Goal: Browse casually: Explore the website without a specific task or goal

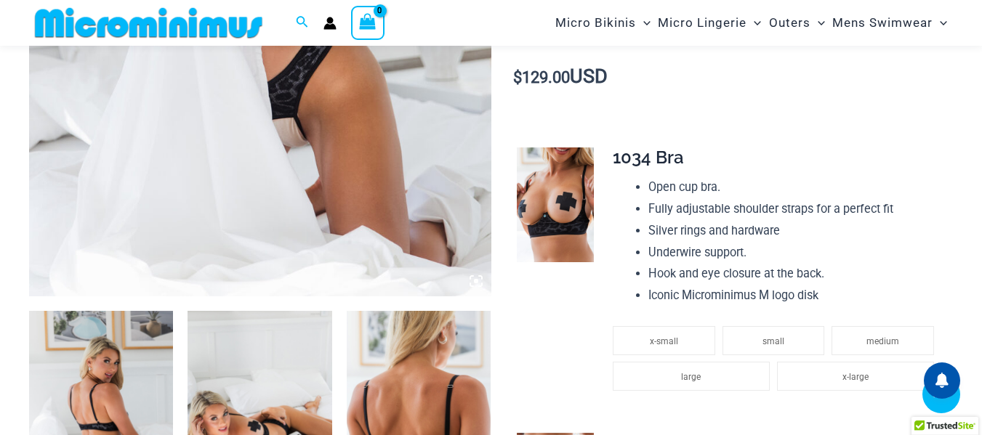
scroll to position [711, 0]
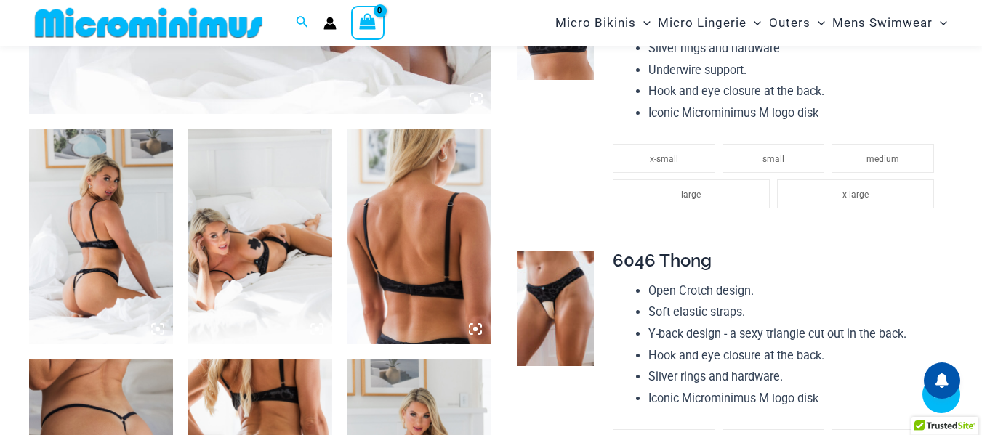
click at [118, 193] on img at bounding box center [101, 237] width 144 height 217
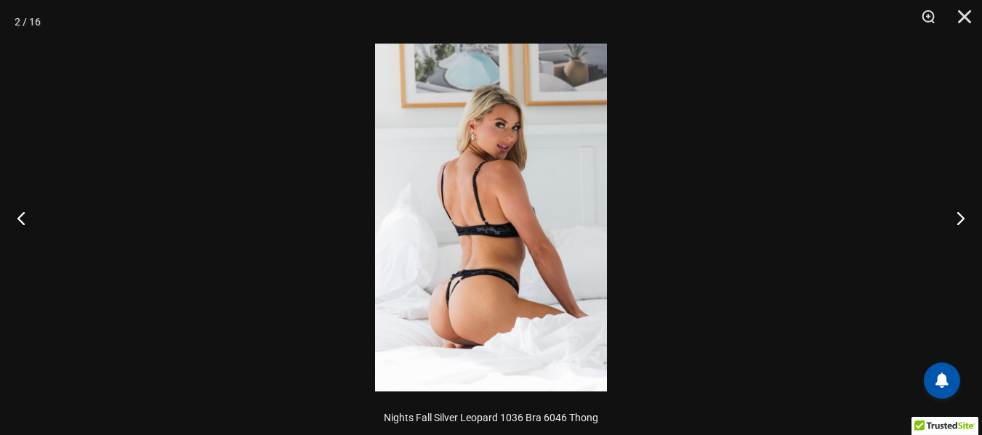
click at [487, 203] on img at bounding box center [491, 218] width 232 height 348
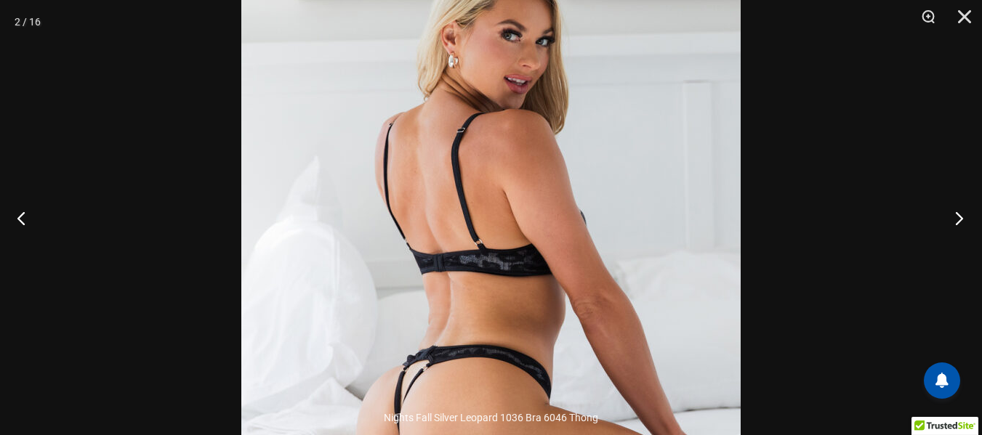
click at [960, 222] on button "Next" at bounding box center [954, 218] width 55 height 73
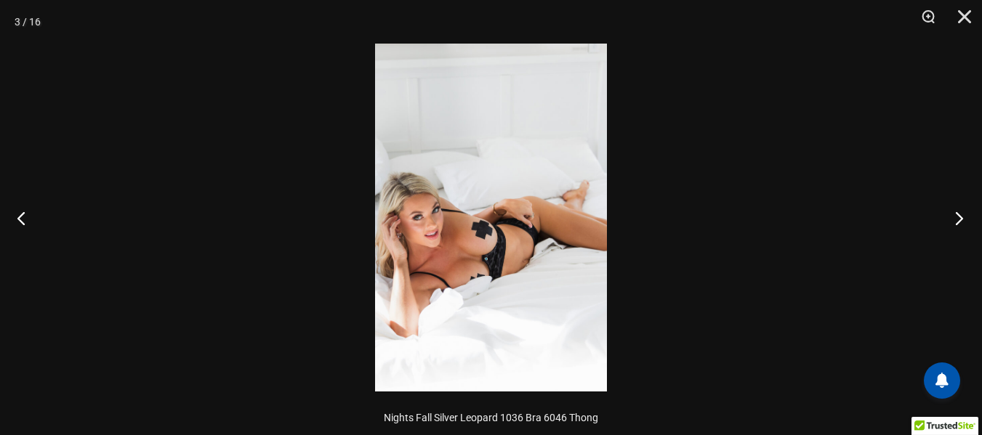
click at [960, 222] on button "Next" at bounding box center [954, 218] width 55 height 73
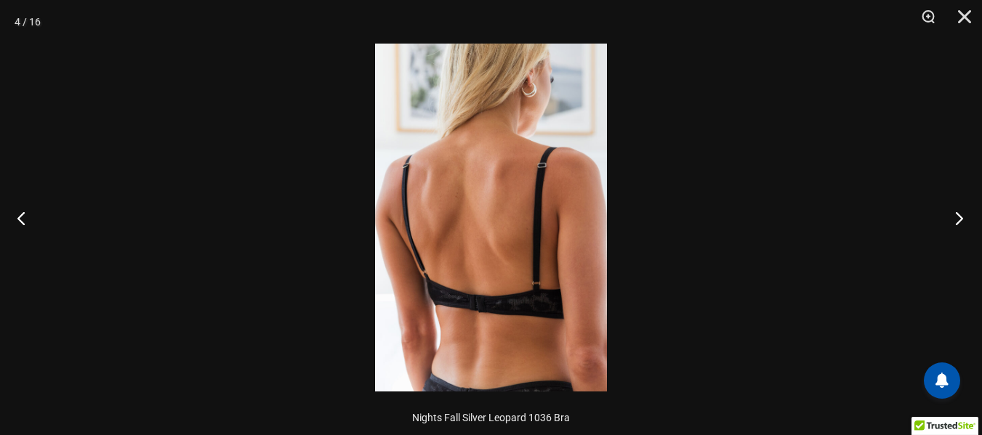
click at [960, 222] on button "Next" at bounding box center [954, 218] width 55 height 73
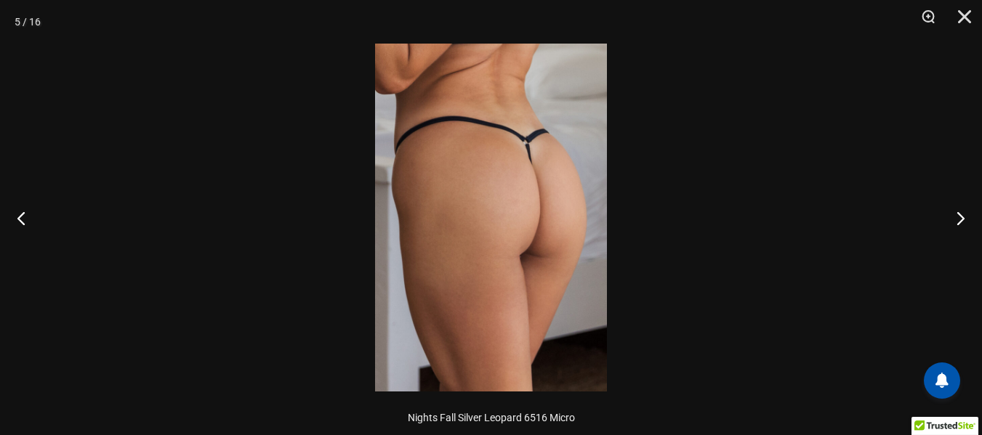
click at [474, 126] on img at bounding box center [491, 218] width 232 height 348
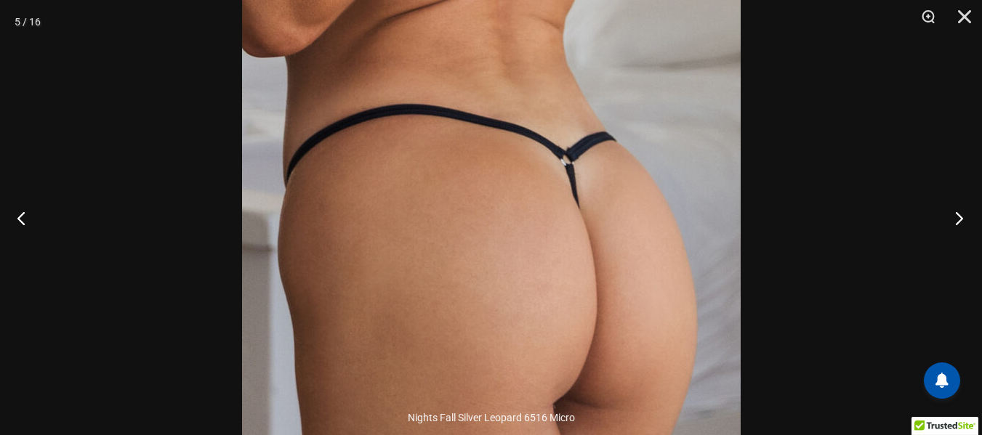
click at [957, 215] on button "Next" at bounding box center [954, 218] width 55 height 73
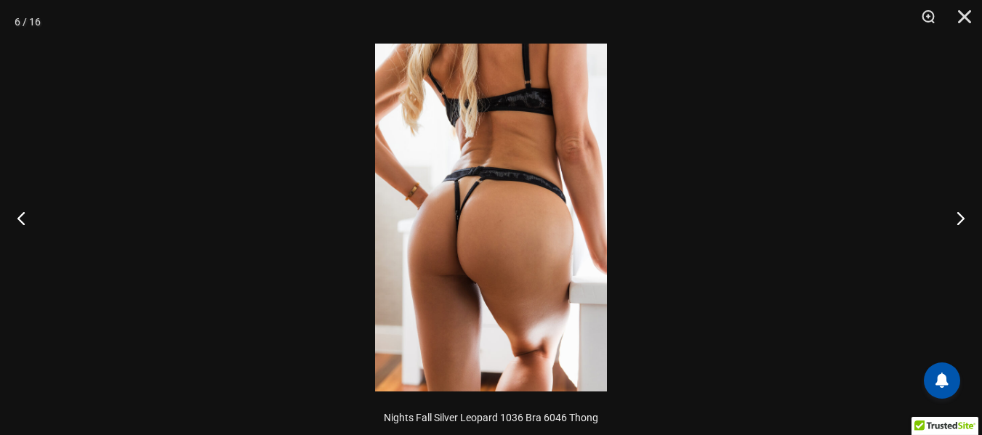
click at [514, 145] on img at bounding box center [491, 218] width 232 height 348
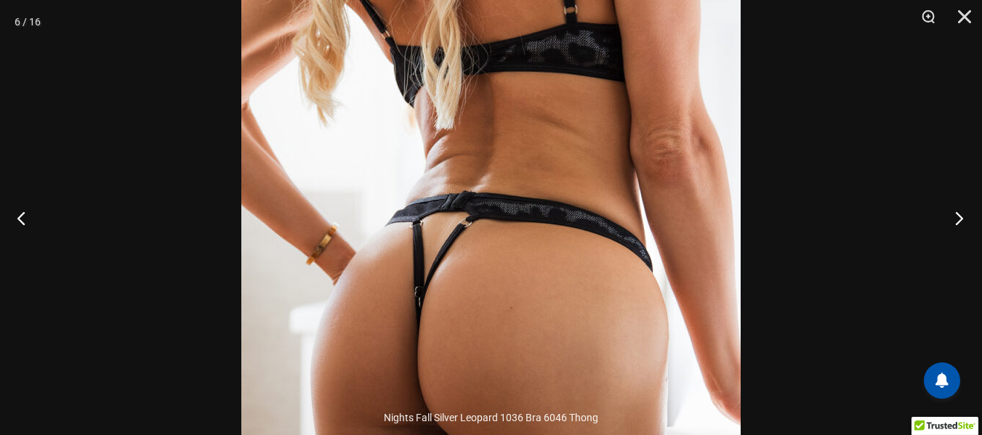
click at [957, 218] on button "Next" at bounding box center [954, 218] width 55 height 73
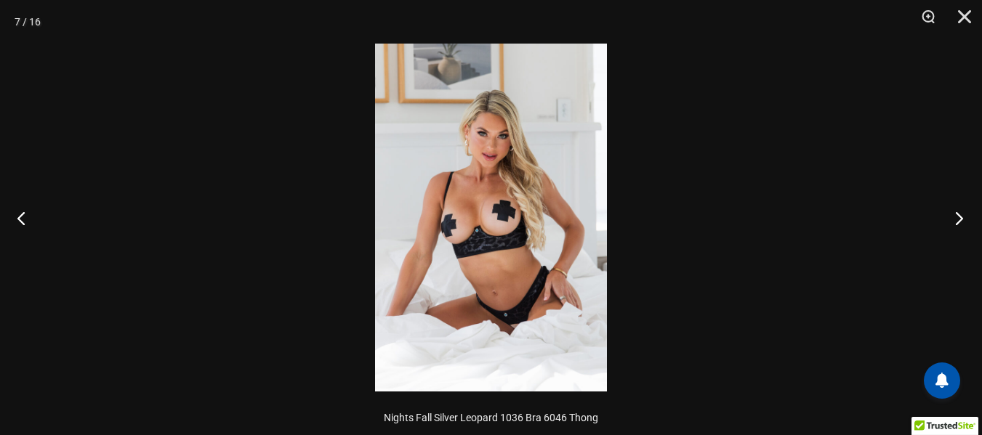
click at [957, 218] on button "Next" at bounding box center [954, 218] width 55 height 73
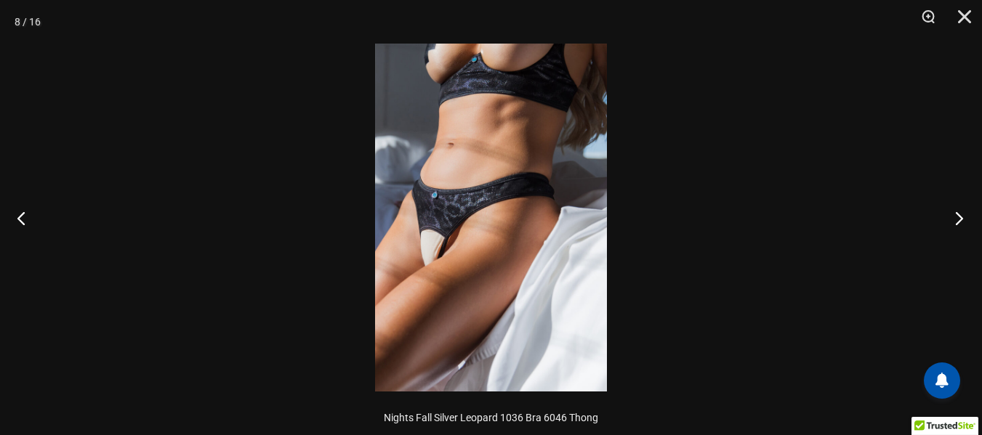
click at [957, 218] on button "Next" at bounding box center [954, 218] width 55 height 73
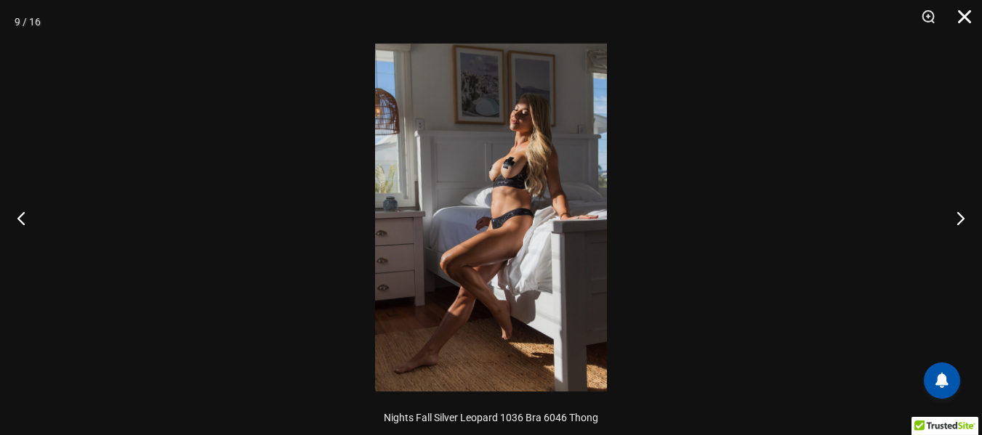
click at [964, 23] on button "Close" at bounding box center [959, 22] width 36 height 44
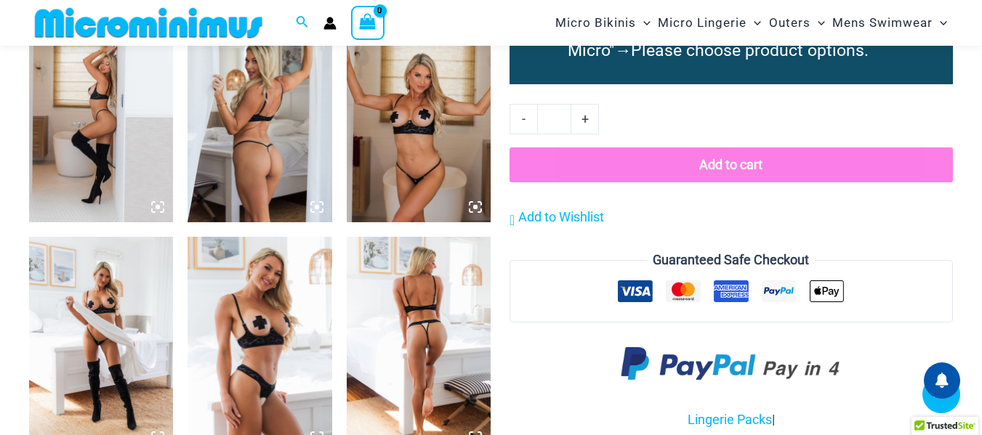
scroll to position [1511, 0]
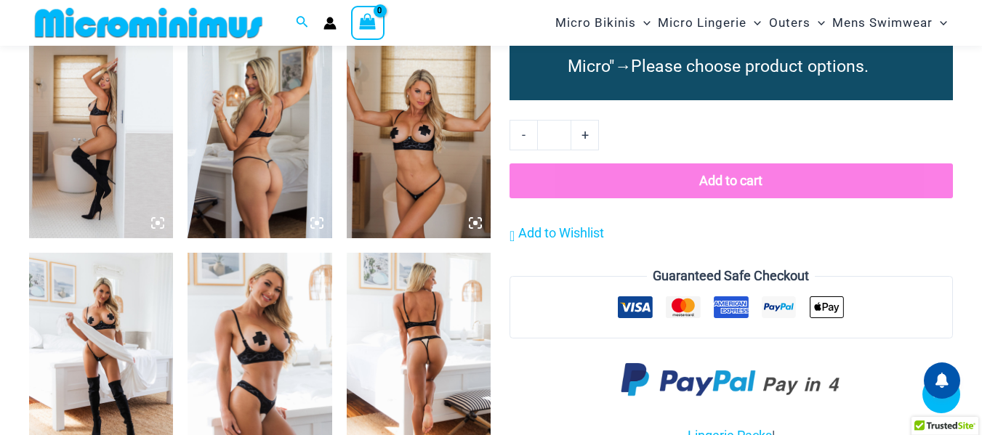
click at [441, 134] on img at bounding box center [419, 130] width 144 height 217
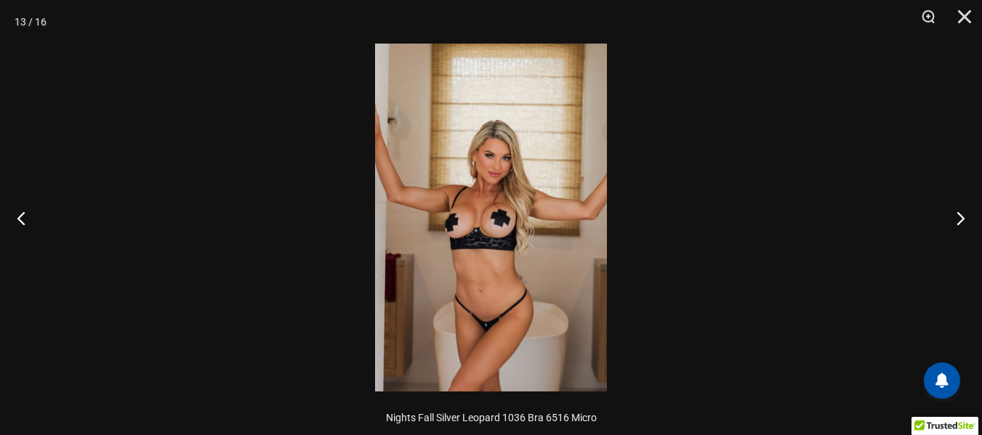
click at [512, 137] on img at bounding box center [491, 218] width 232 height 348
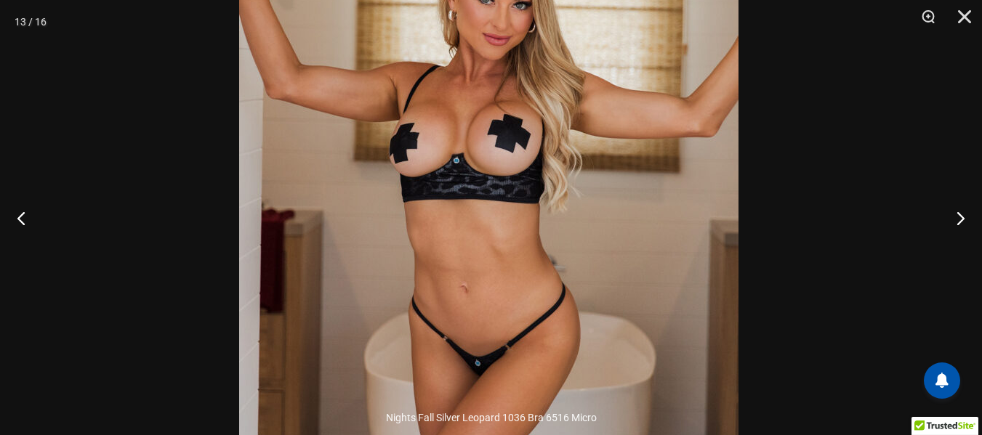
click at [639, 118] on img at bounding box center [488, 132] width 499 height 748
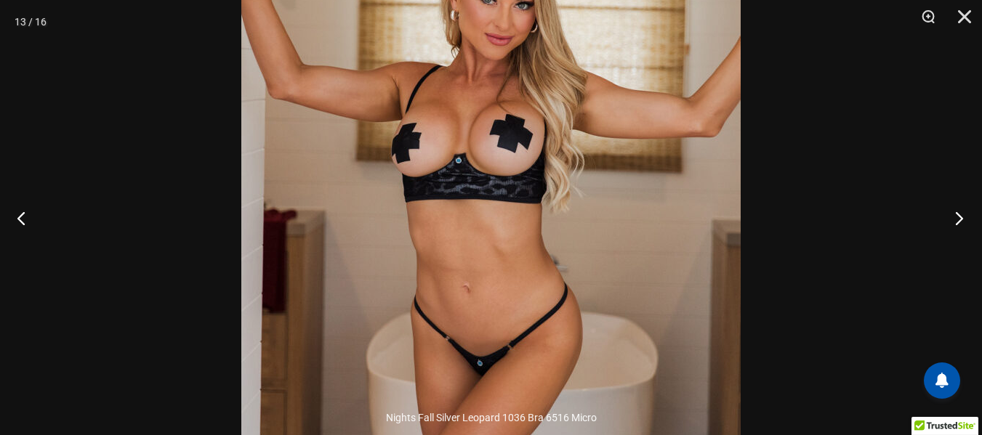
click at [956, 219] on button "Next" at bounding box center [954, 218] width 55 height 73
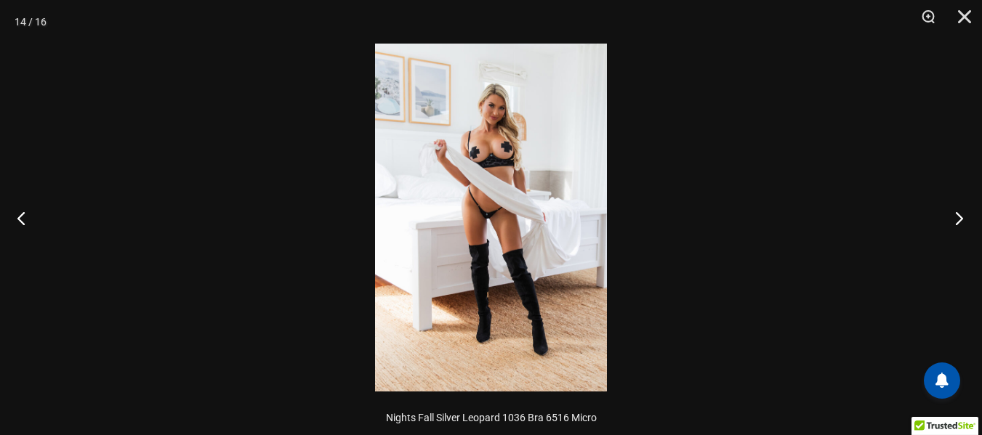
click at [956, 219] on button "Next" at bounding box center [954, 218] width 55 height 73
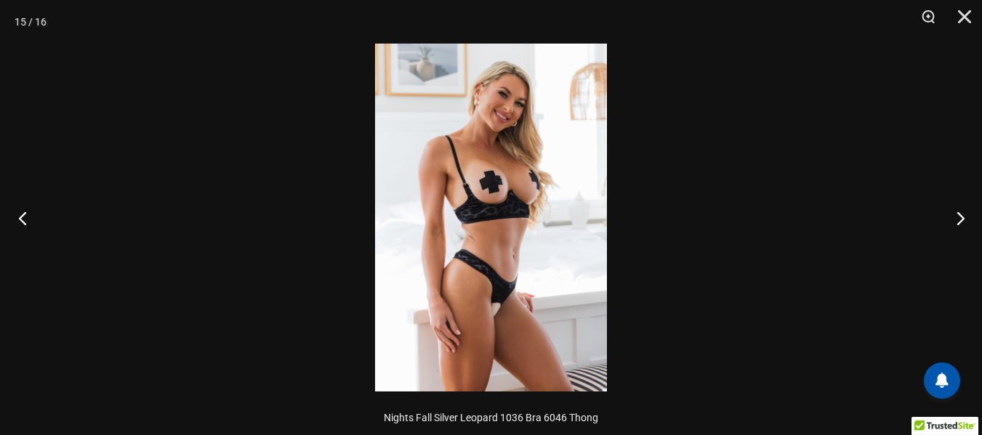
click at [21, 219] on button "Previous" at bounding box center [27, 218] width 55 height 73
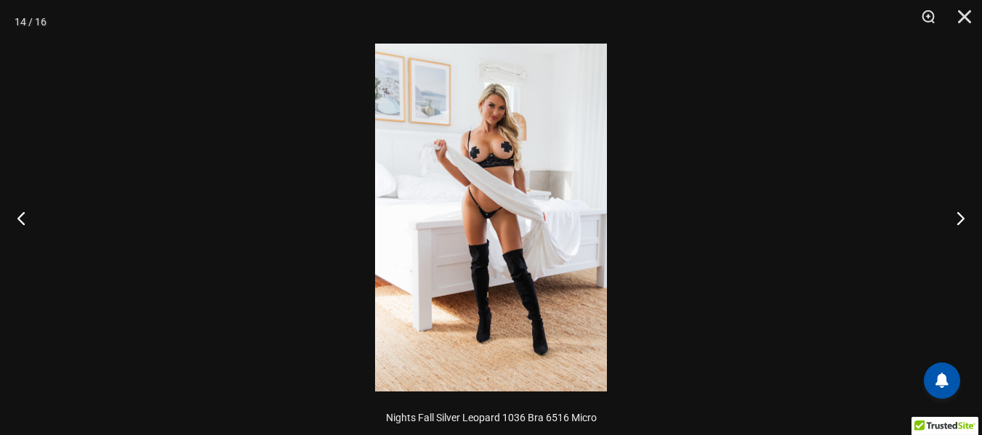
click at [528, 152] on img at bounding box center [491, 218] width 232 height 348
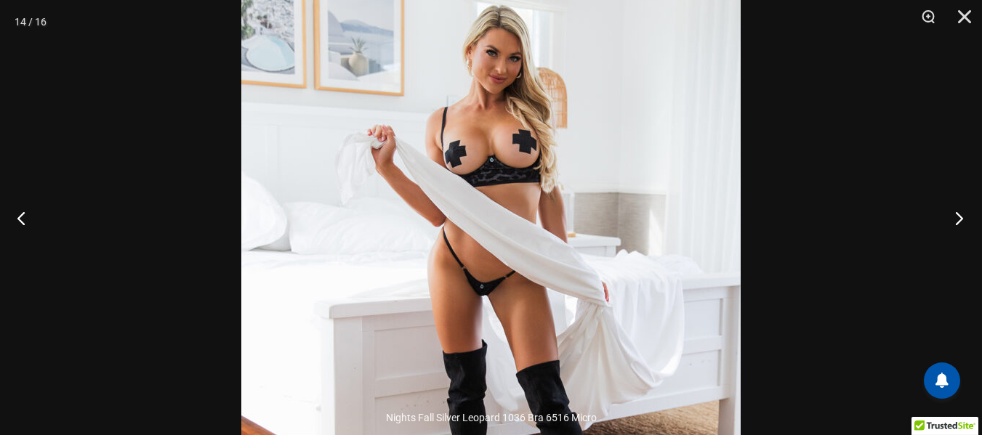
click at [958, 219] on button "Next" at bounding box center [954, 218] width 55 height 73
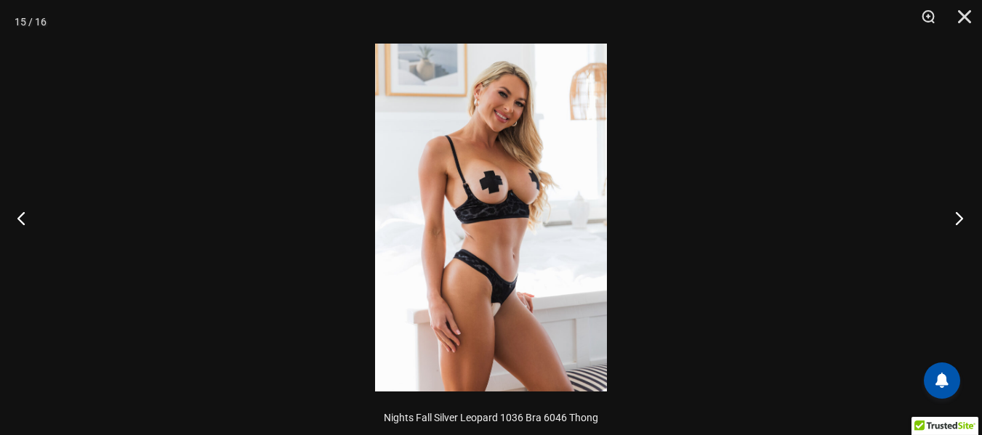
click at [958, 219] on button "Next" at bounding box center [954, 218] width 55 height 73
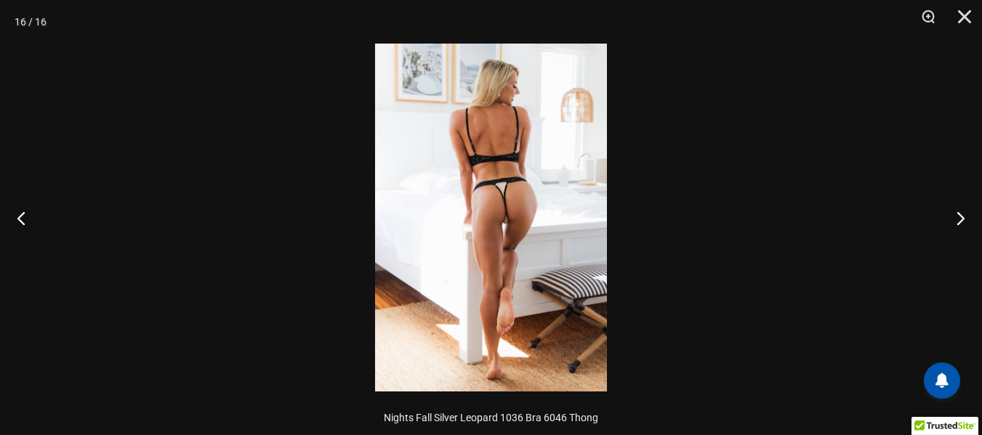
click at [456, 165] on img at bounding box center [491, 218] width 232 height 348
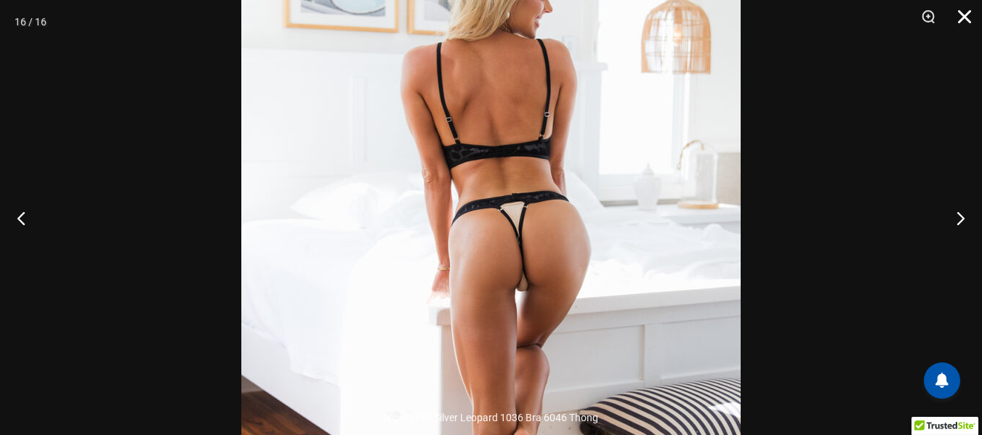
click at [965, 18] on button "Close" at bounding box center [959, 22] width 36 height 44
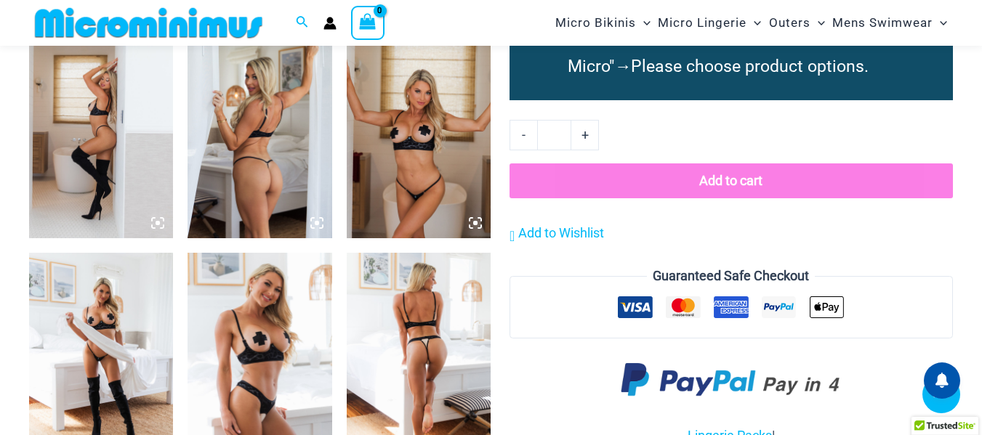
click at [270, 152] on img at bounding box center [259, 130] width 144 height 217
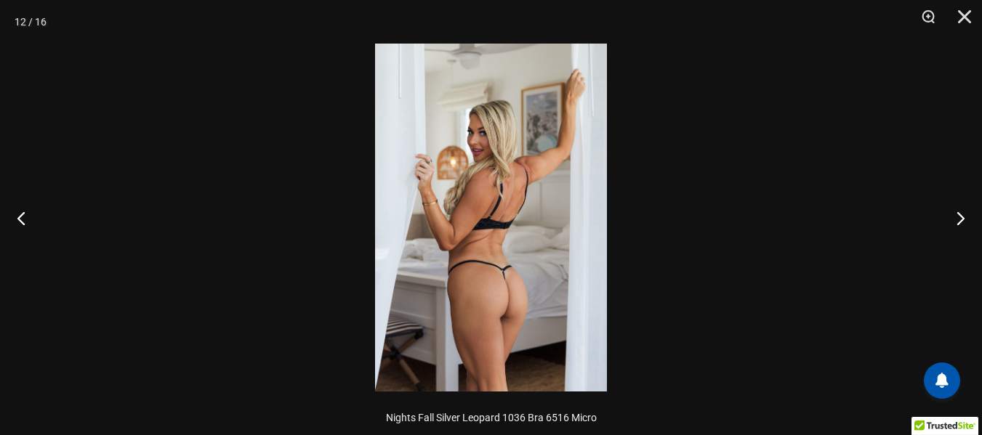
click at [527, 174] on img at bounding box center [491, 218] width 232 height 348
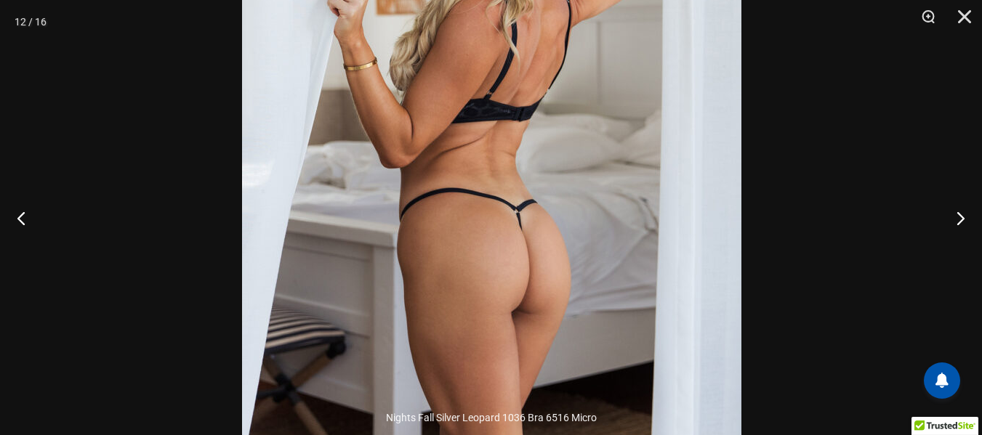
click at [611, 94] on img at bounding box center [491, 96] width 499 height 748
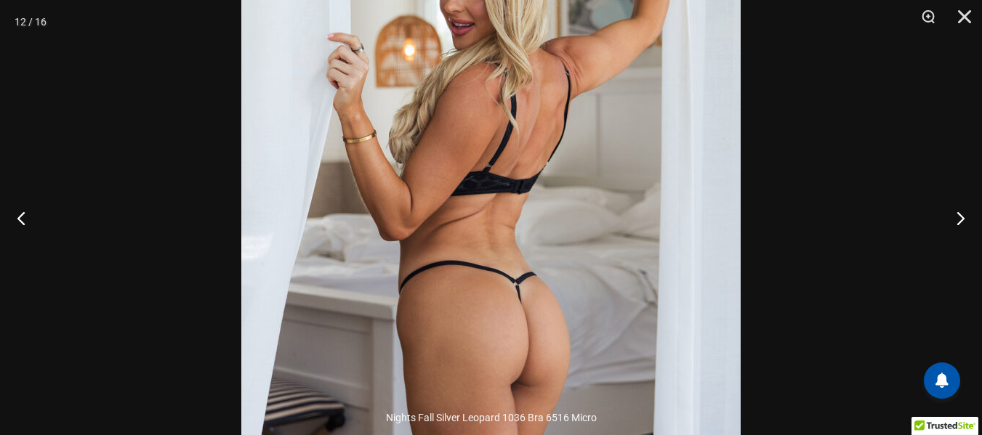
click at [496, 174] on img at bounding box center [490, 169] width 499 height 748
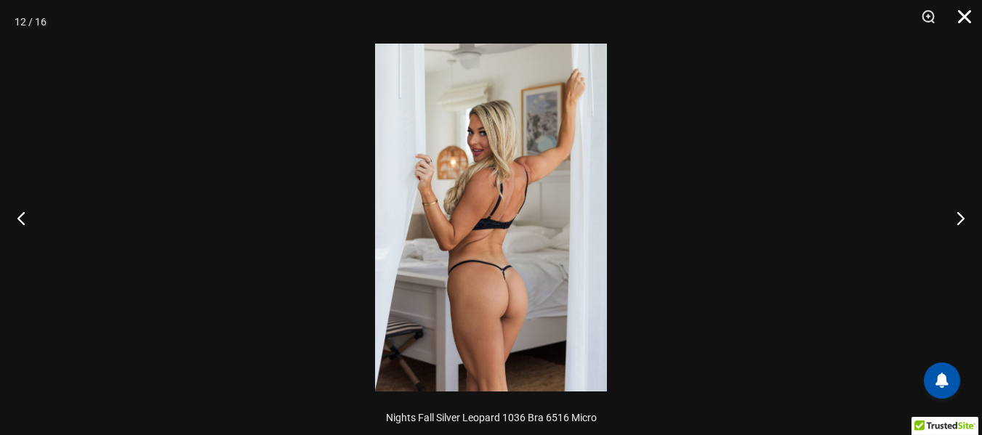
click at [964, 14] on button "Close" at bounding box center [959, 22] width 36 height 44
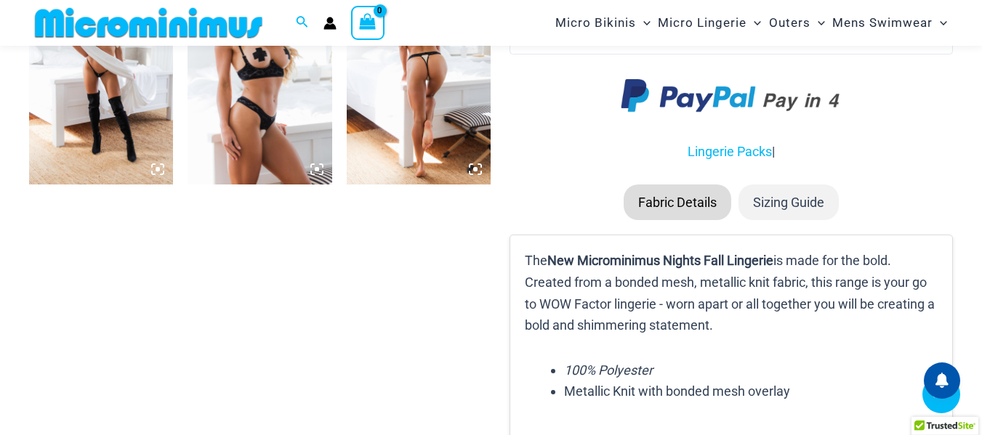
scroll to position [1729, 0]
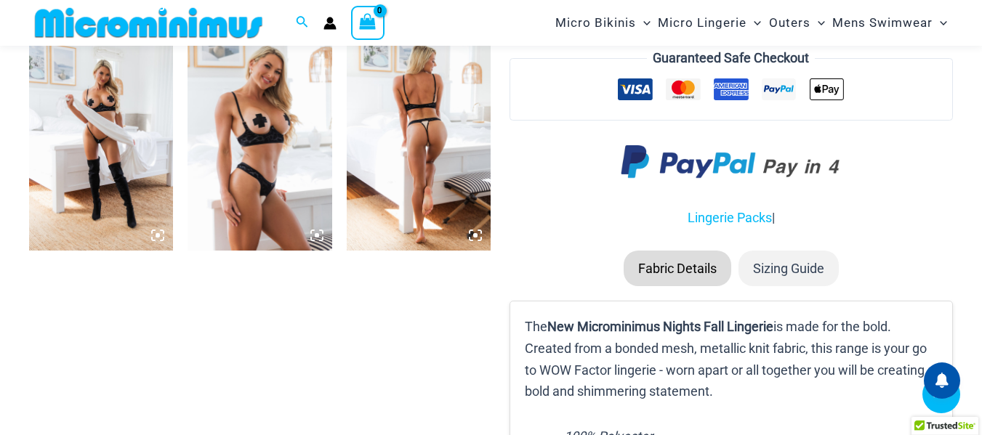
click at [421, 142] on img at bounding box center [419, 143] width 144 height 217
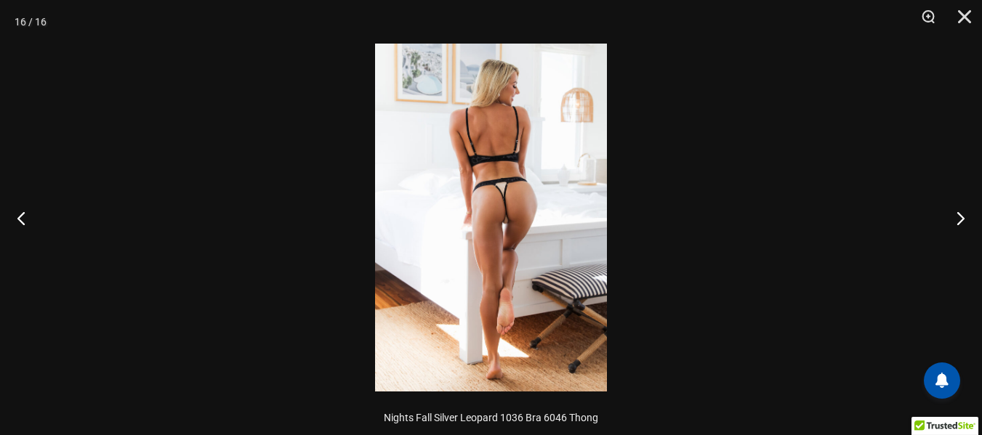
click at [525, 173] on img at bounding box center [491, 218] width 232 height 348
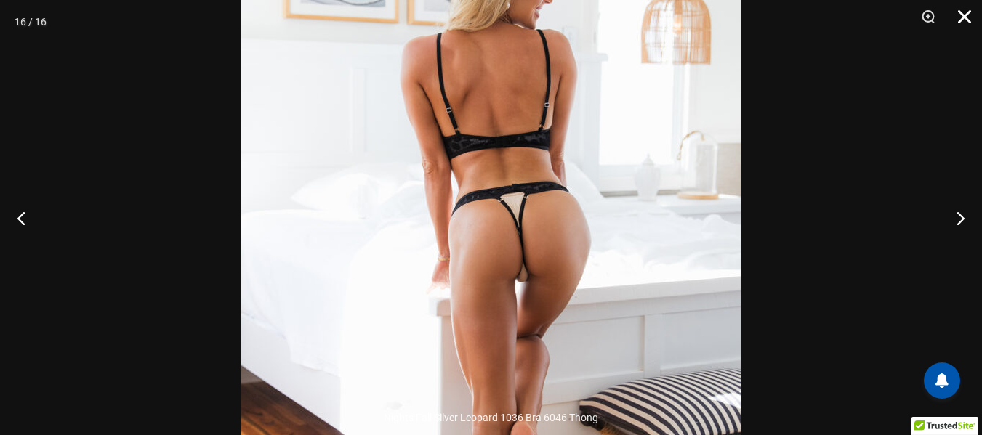
click at [964, 17] on button "Close" at bounding box center [959, 22] width 36 height 44
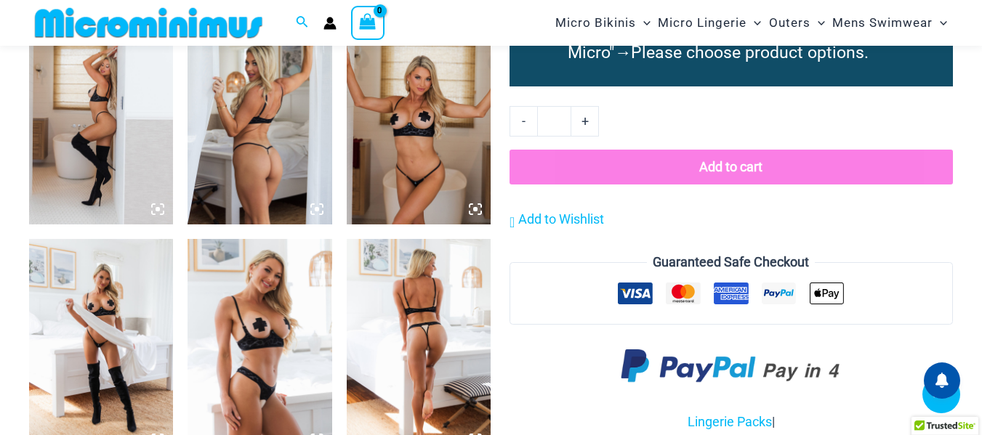
scroll to position [1511, 0]
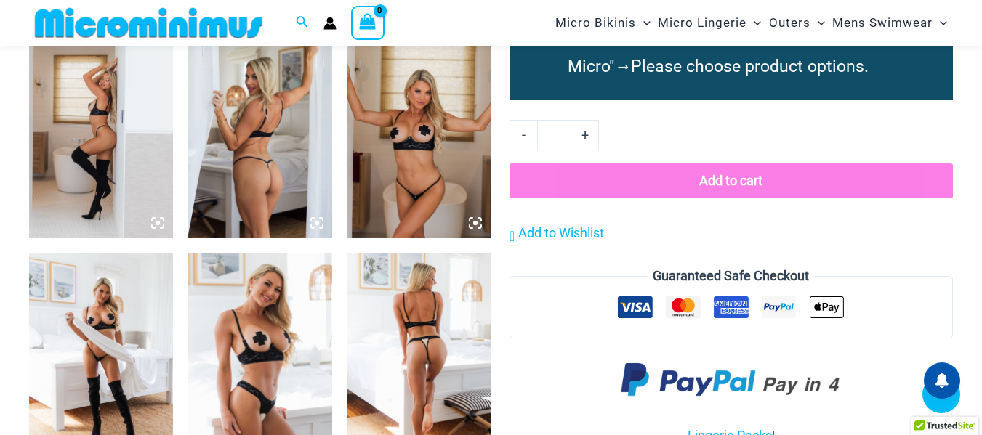
click at [110, 356] on img at bounding box center [101, 361] width 144 height 217
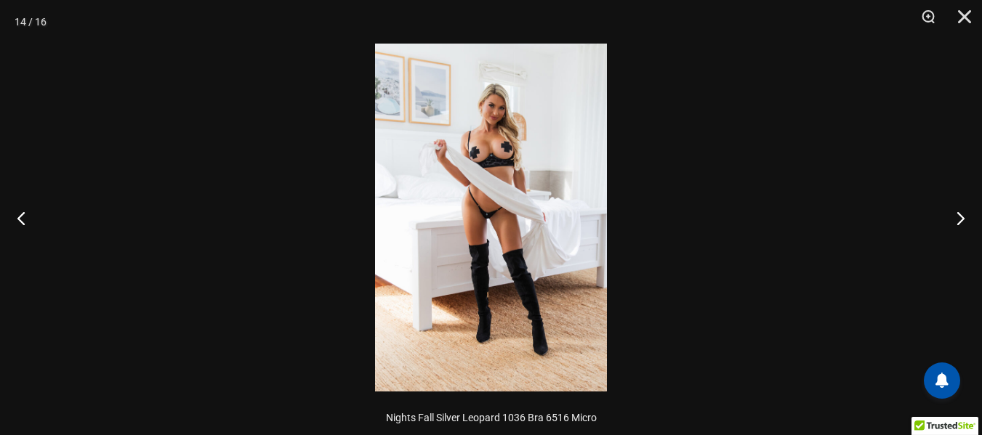
click at [457, 206] on img at bounding box center [491, 218] width 232 height 348
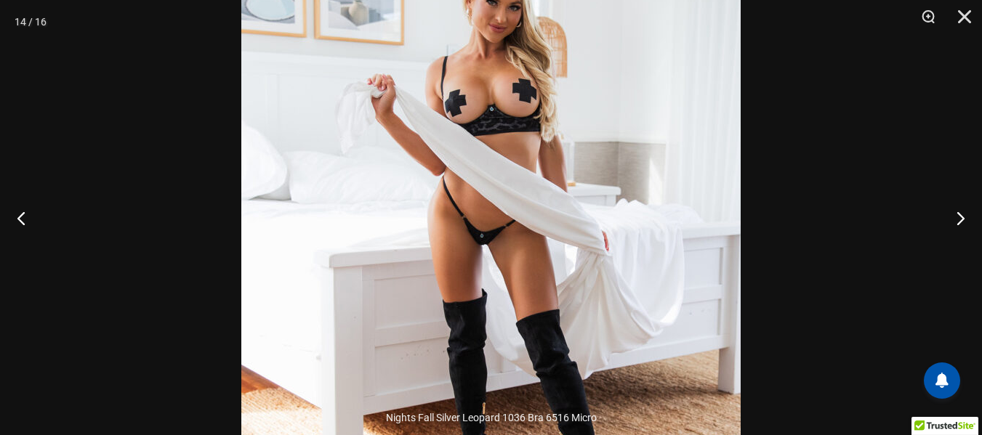
click at [525, 213] on img at bounding box center [490, 242] width 499 height 748
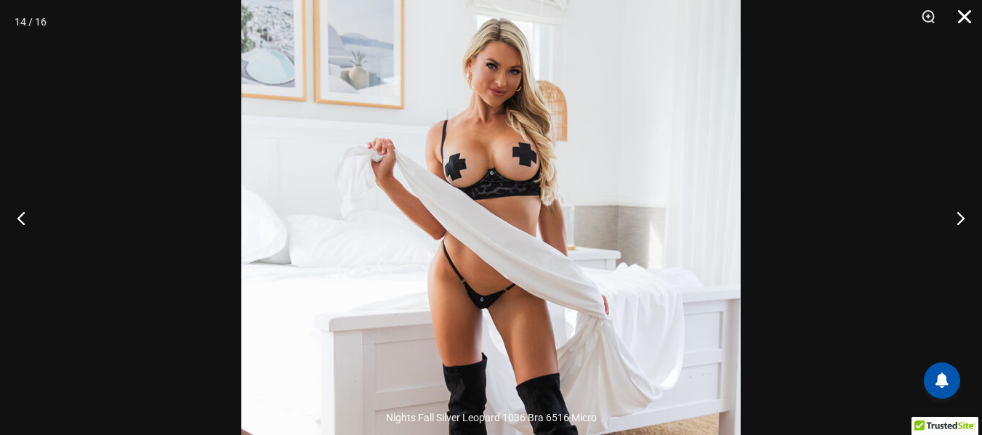
click at [962, 22] on button "Close" at bounding box center [959, 22] width 36 height 44
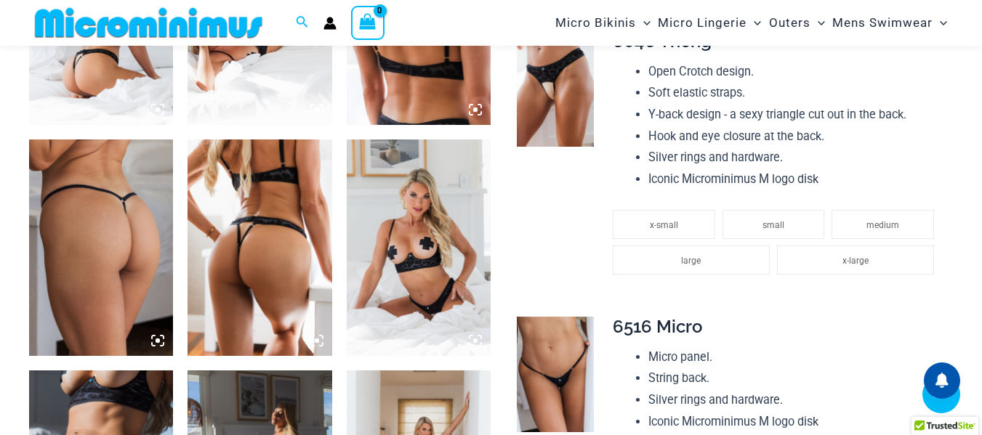
scroll to position [929, 0]
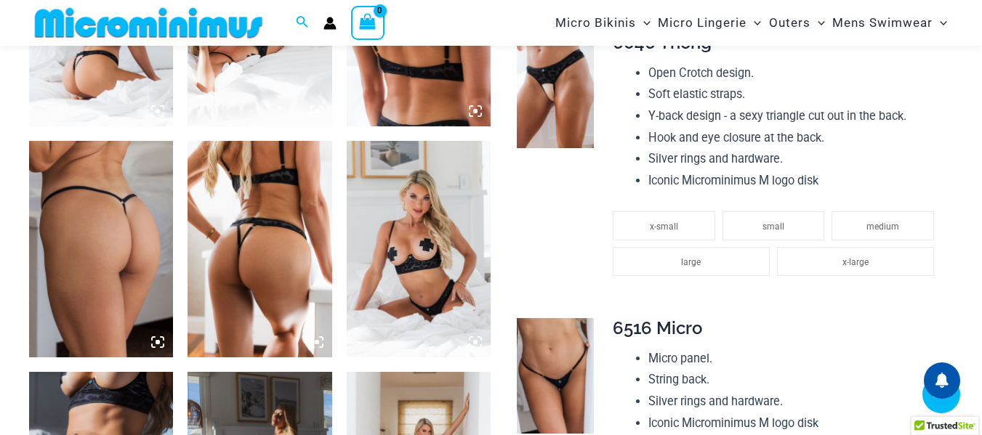
click at [67, 230] on img at bounding box center [101, 249] width 144 height 217
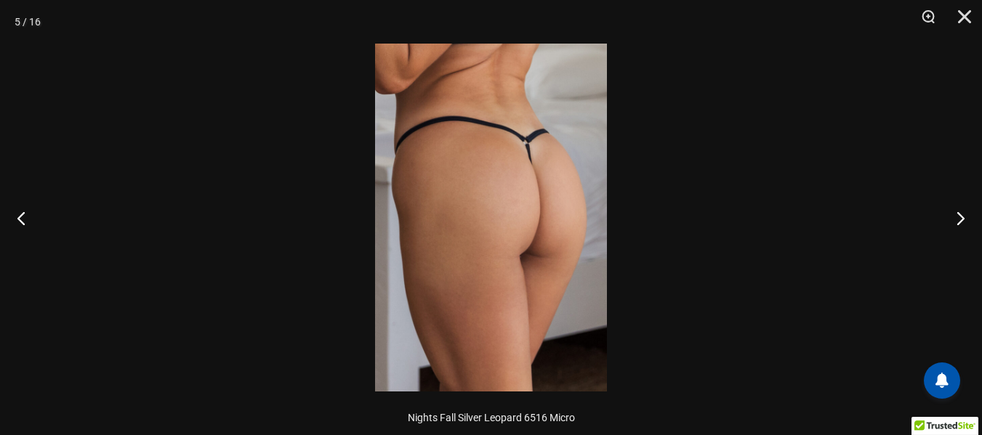
click at [538, 159] on img at bounding box center [491, 218] width 232 height 348
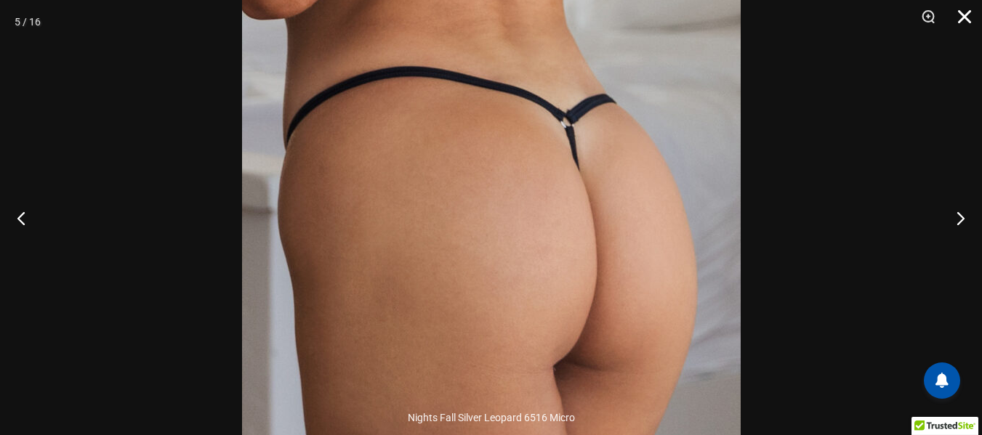
click at [964, 20] on button "Close" at bounding box center [959, 22] width 36 height 44
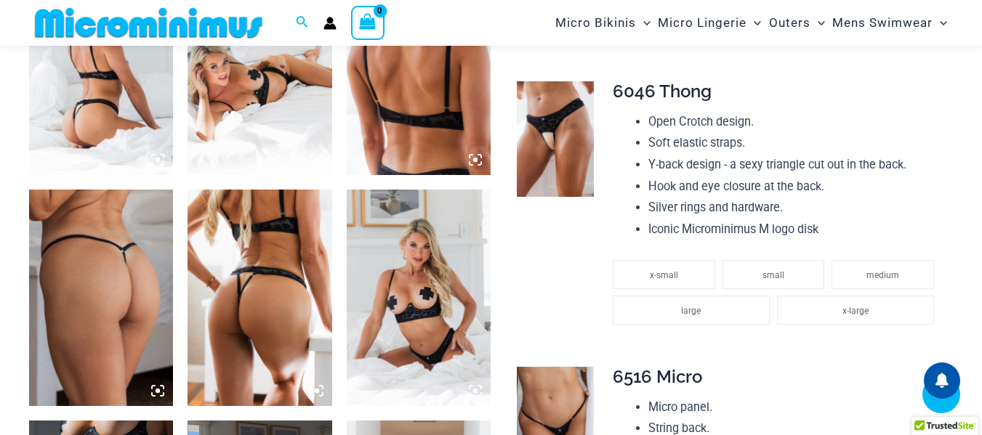
scroll to position [1220, 0]
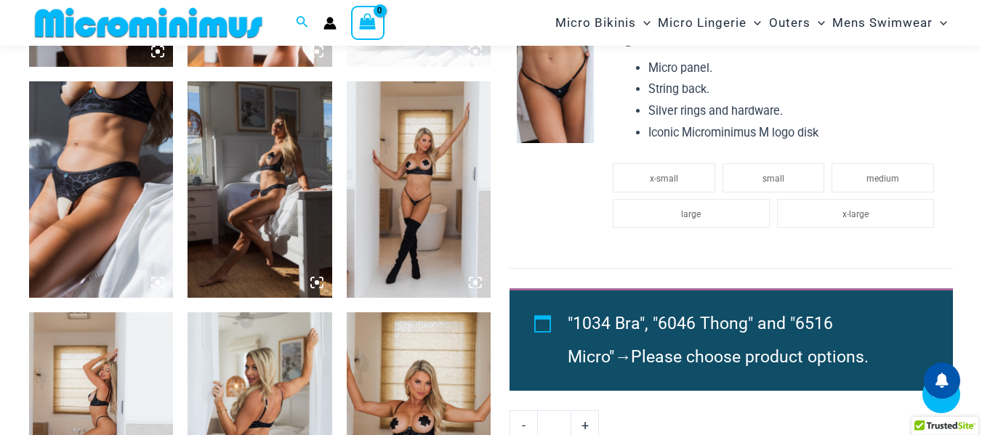
click at [271, 144] on img at bounding box center [259, 189] width 144 height 217
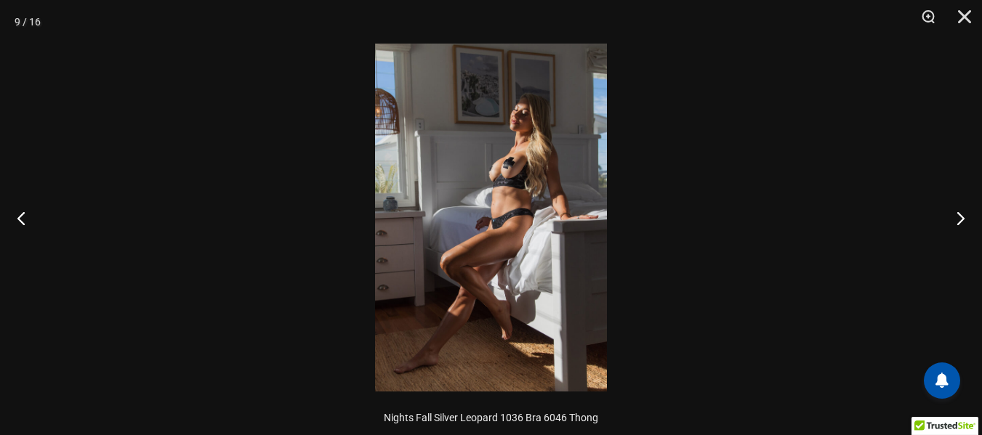
click at [510, 145] on img at bounding box center [491, 218] width 232 height 348
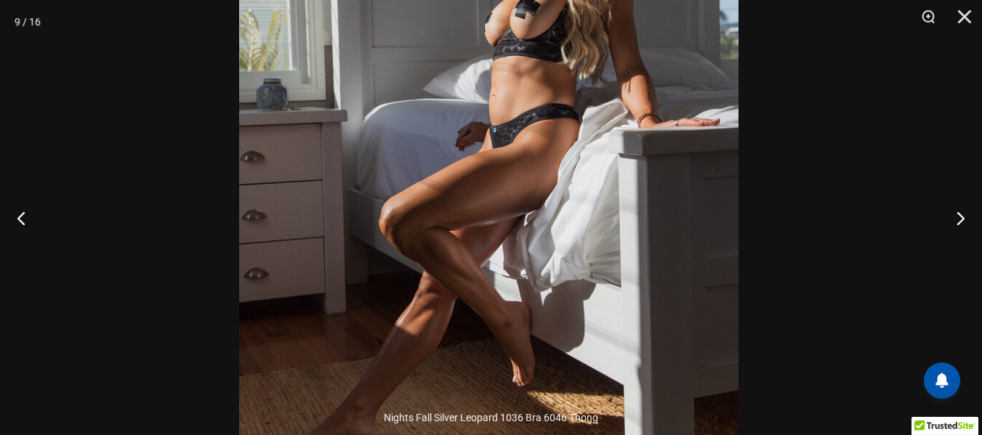
click at [520, 150] on img at bounding box center [488, 123] width 499 height 748
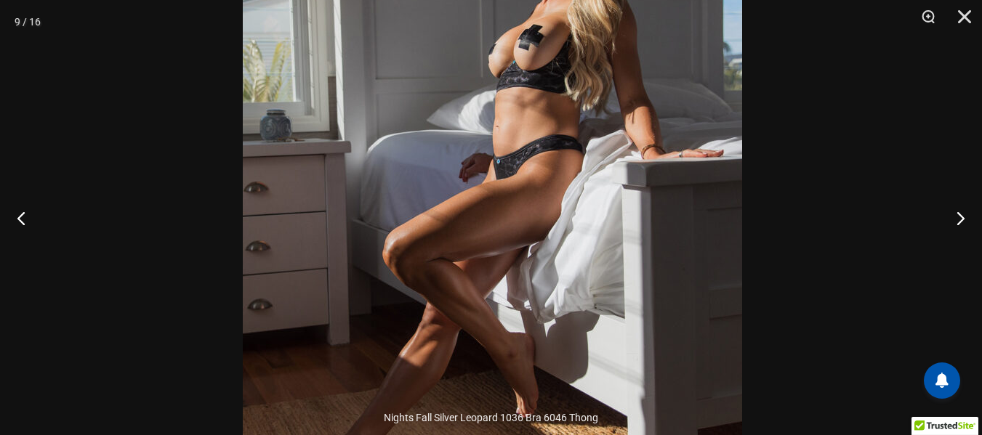
click at [604, 216] on img at bounding box center [492, 155] width 499 height 748
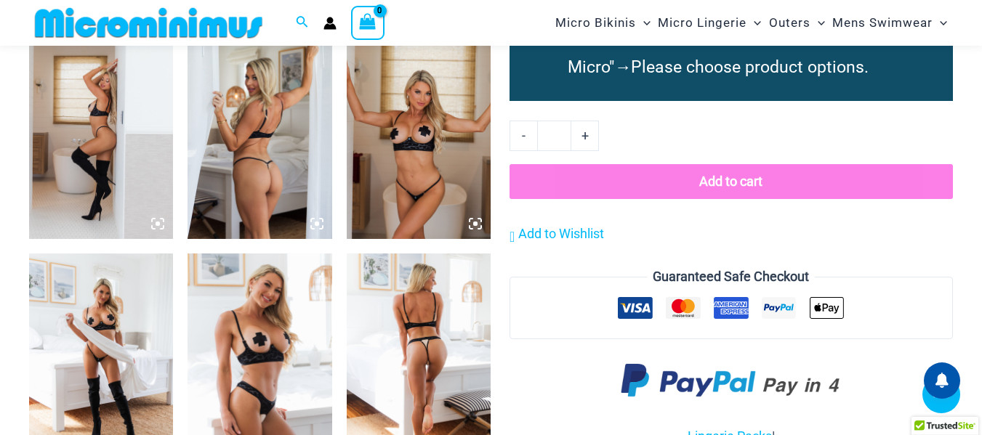
scroll to position [1511, 0]
